Goal: Check status: Check status

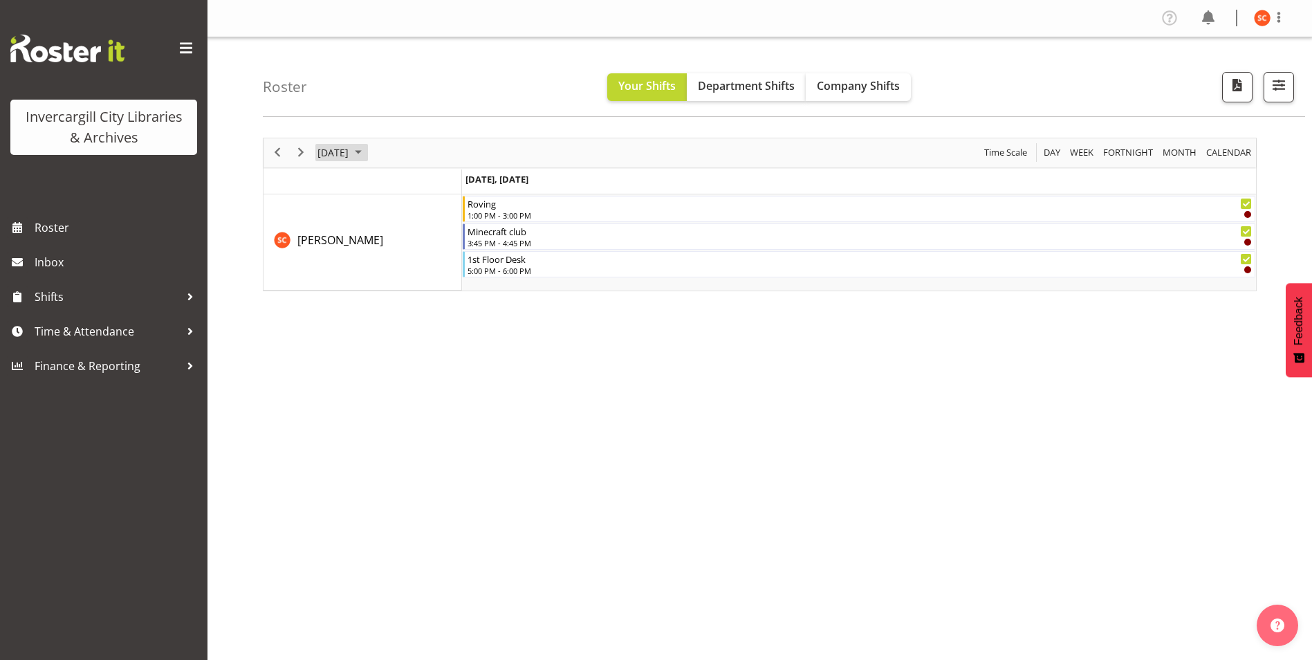
click at [367, 158] on span "September 2025" at bounding box center [358, 152] width 17 height 17
click at [417, 284] on span "18" at bounding box center [420, 282] width 21 height 21
click at [620, 312] on div "[DATE] [DATE] Day Week Fortnight Month calendar Month Agenda Time Scale [DATE] …" at bounding box center [788, 403] width 1050 height 553
click at [758, 81] on span "Department Shifts" at bounding box center [746, 85] width 97 height 15
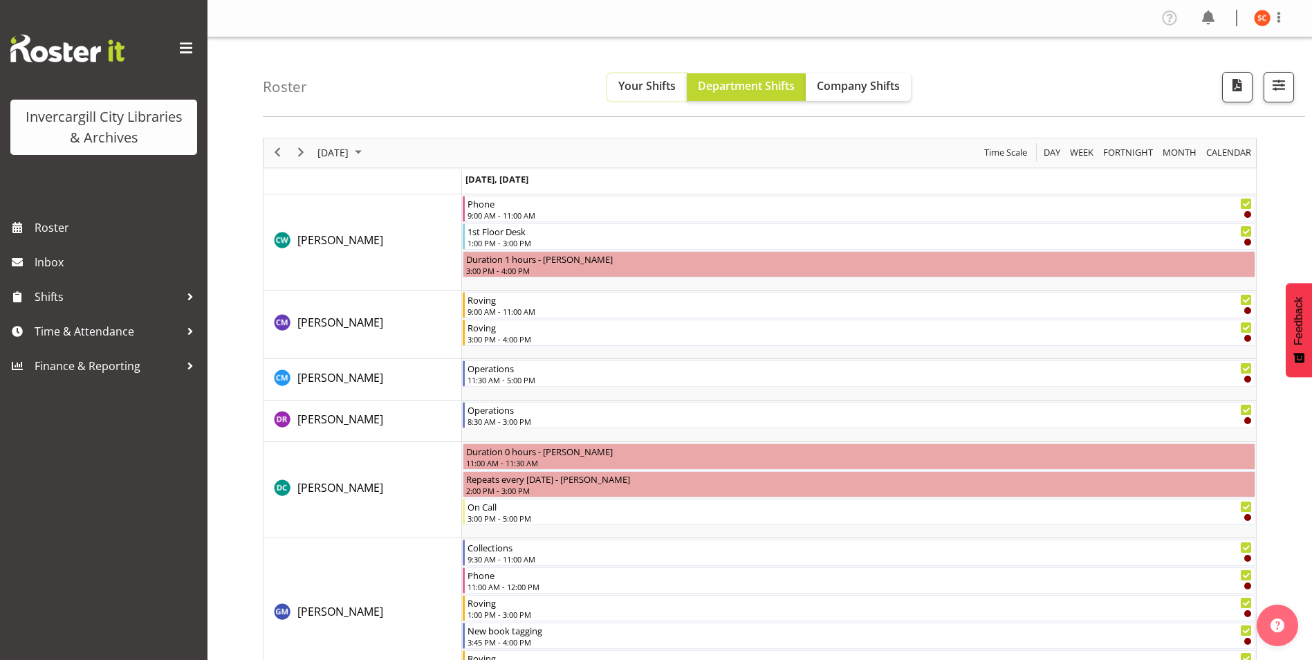
click at [640, 95] on button "Your Shifts" at bounding box center [647, 87] width 80 height 28
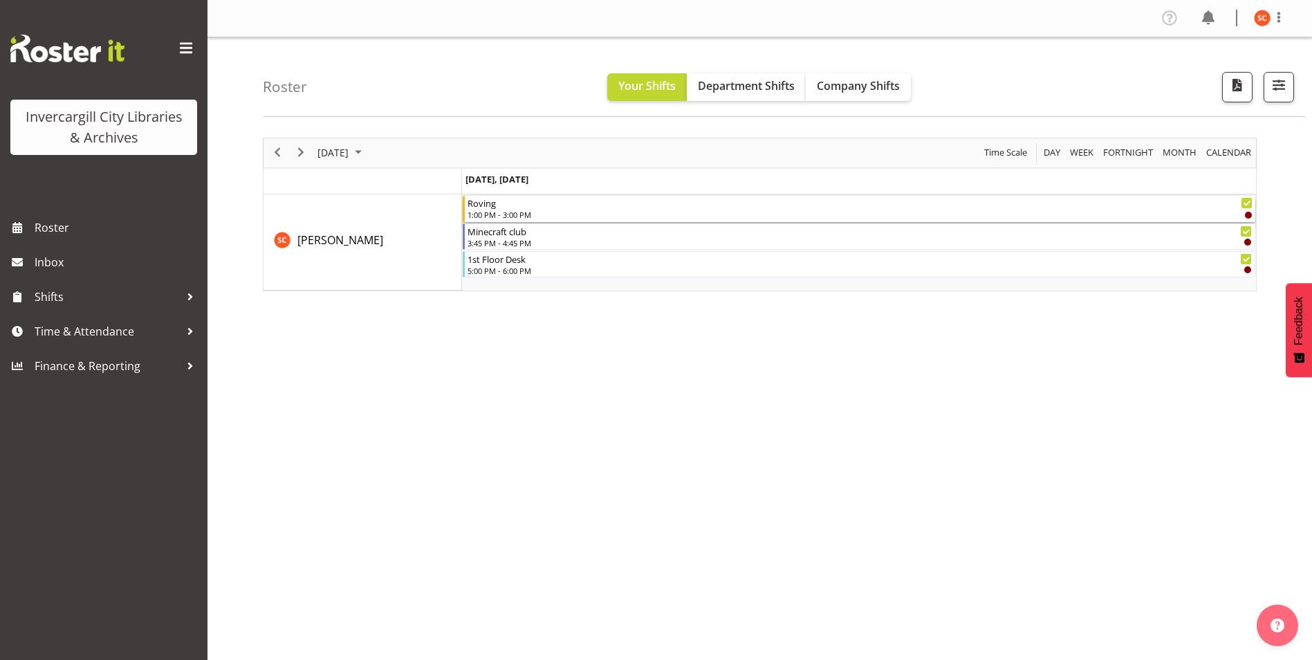
click at [566, 214] on div "1:00 PM - 3:00 PM" at bounding box center [860, 214] width 785 height 11
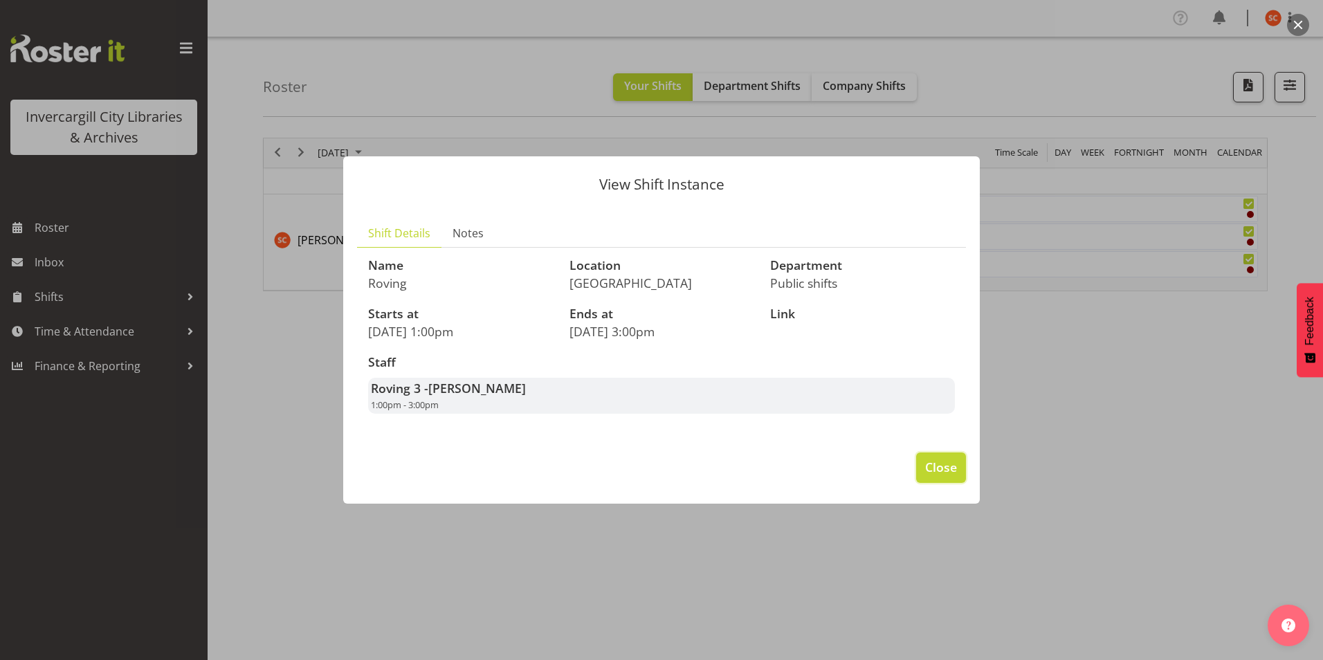
click at [937, 461] on span "Close" at bounding box center [941, 467] width 32 height 18
